Goal: Find specific page/section: Find specific page/section

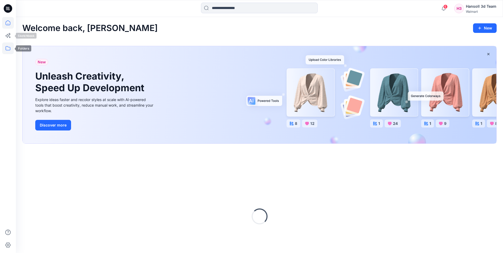
click at [10, 49] on icon at bounding box center [8, 48] width 12 height 12
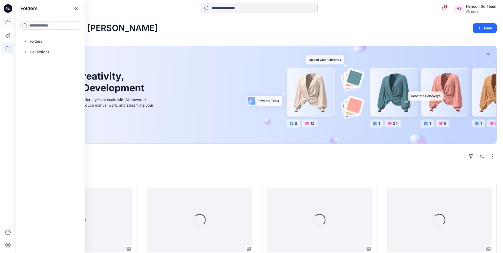
click at [41, 45] on div at bounding box center [50, 41] width 60 height 11
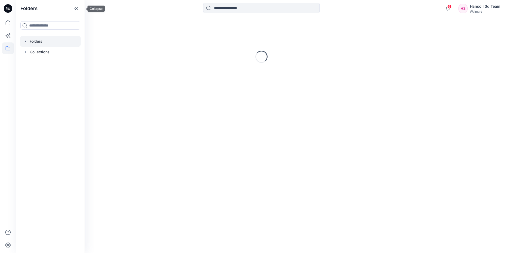
click at [78, 8] on icon at bounding box center [76, 8] width 1 height 3
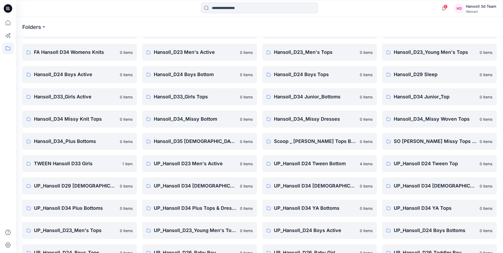
scroll to position [74, 0]
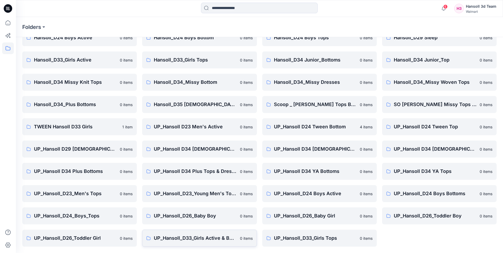
click at [182, 240] on p "UP_Hansoll_D33_Girls Active & Bottoms" at bounding box center [195, 237] width 83 height 7
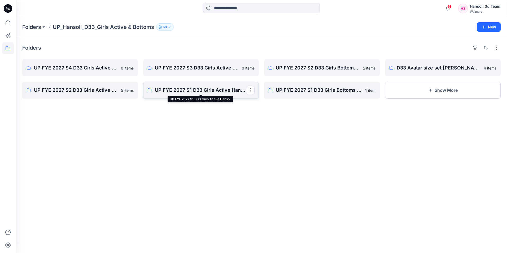
click at [178, 92] on p "UP FYE 2027 S1 D33 Girls Active Hansoll" at bounding box center [200, 89] width 91 height 7
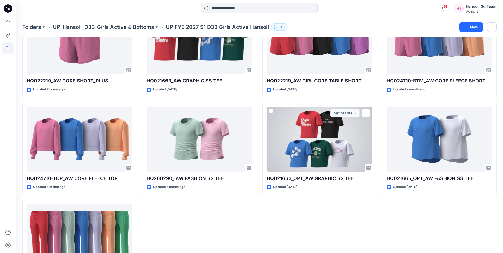
scroll to position [100, 0]
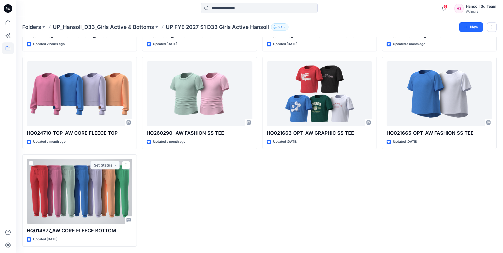
click at [246, 217] on div "HQ021663_AW GRAPHIC SS TEE Updated [DATE] HQ260290_ AW FASHION SS TEE Updated a…" at bounding box center [199, 102] width 115 height 287
